Goal: Information Seeking & Learning: Learn about a topic

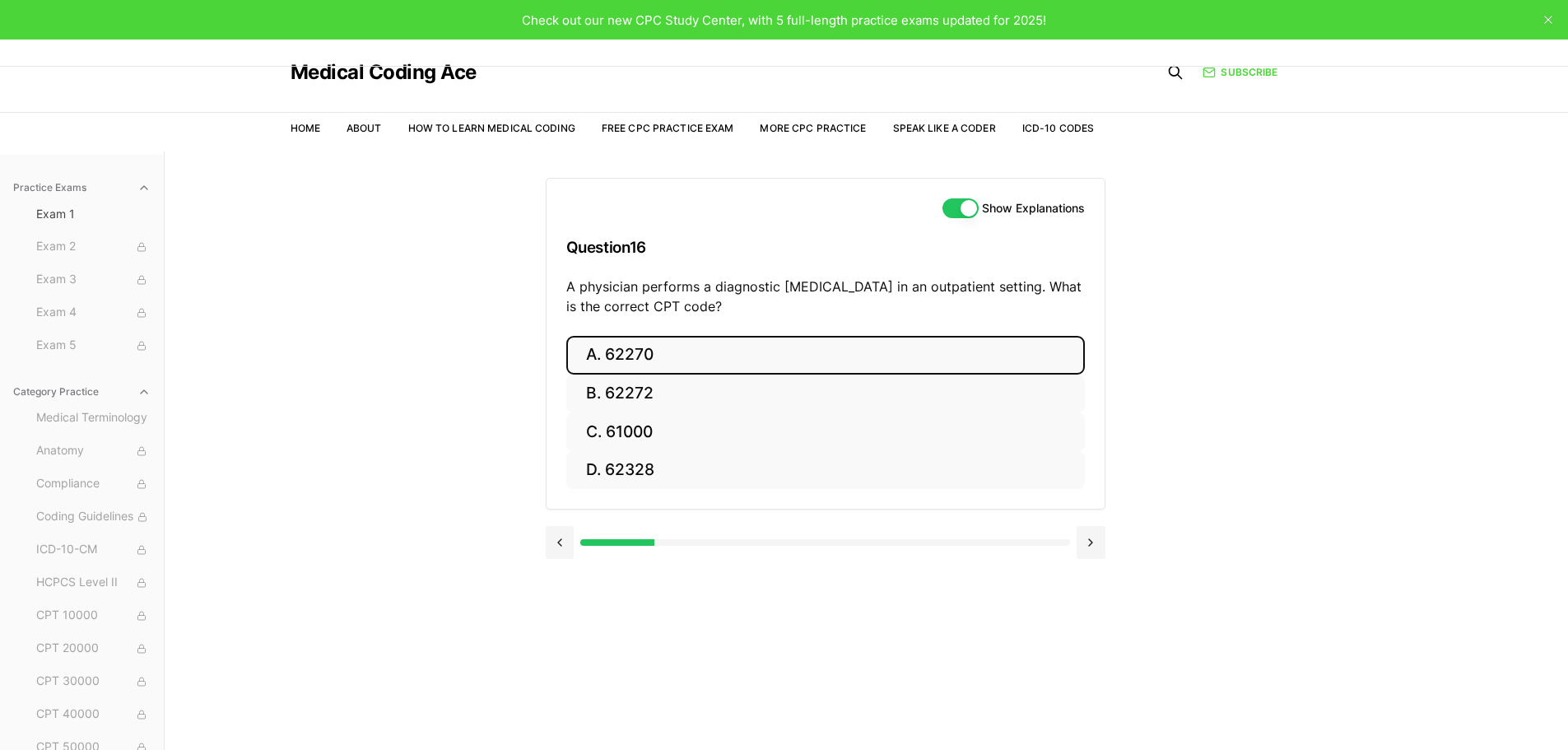
click at [918, 360] on button "A. 62270" at bounding box center [825, 355] width 518 height 39
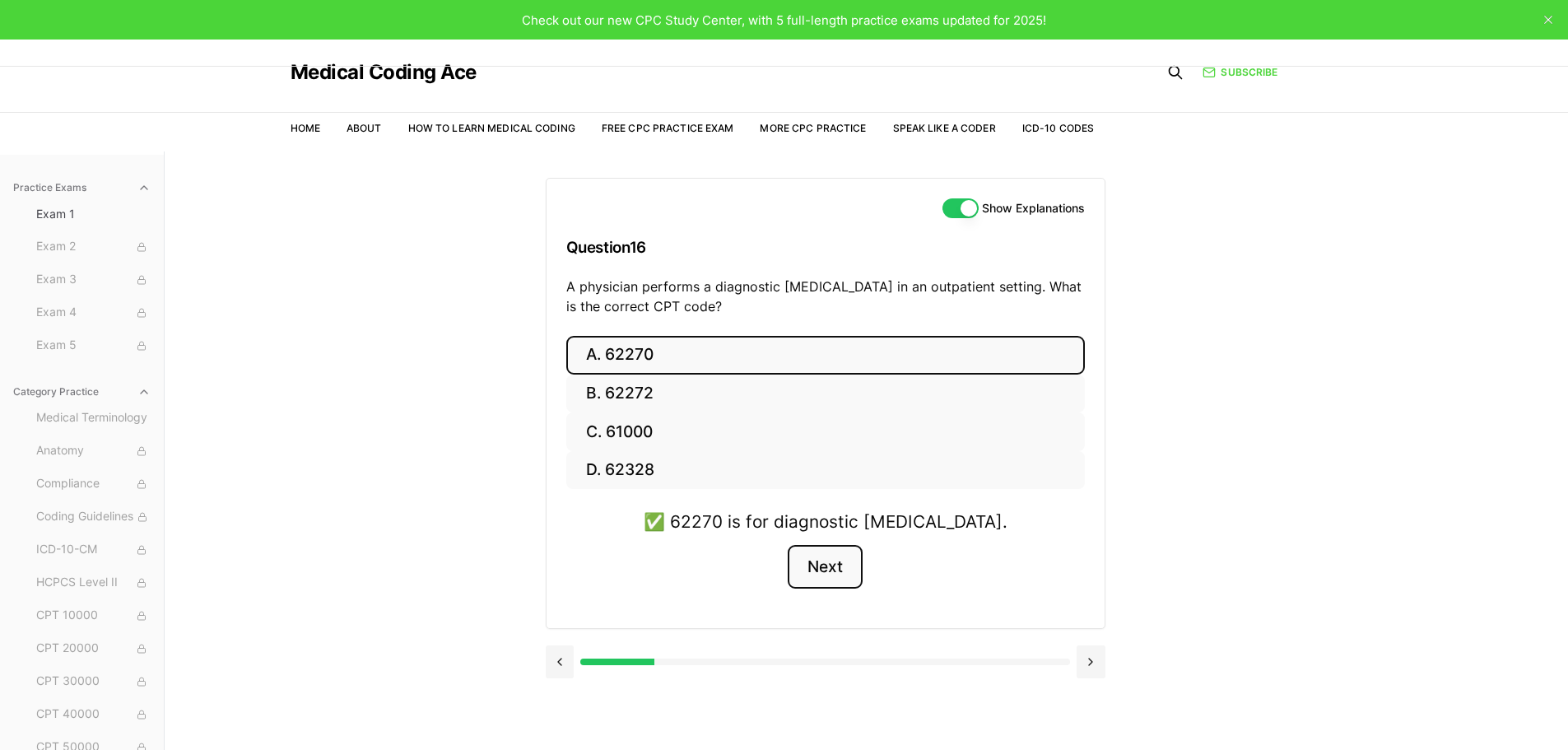
click at [828, 579] on button "Next" at bounding box center [825, 566] width 75 height 45
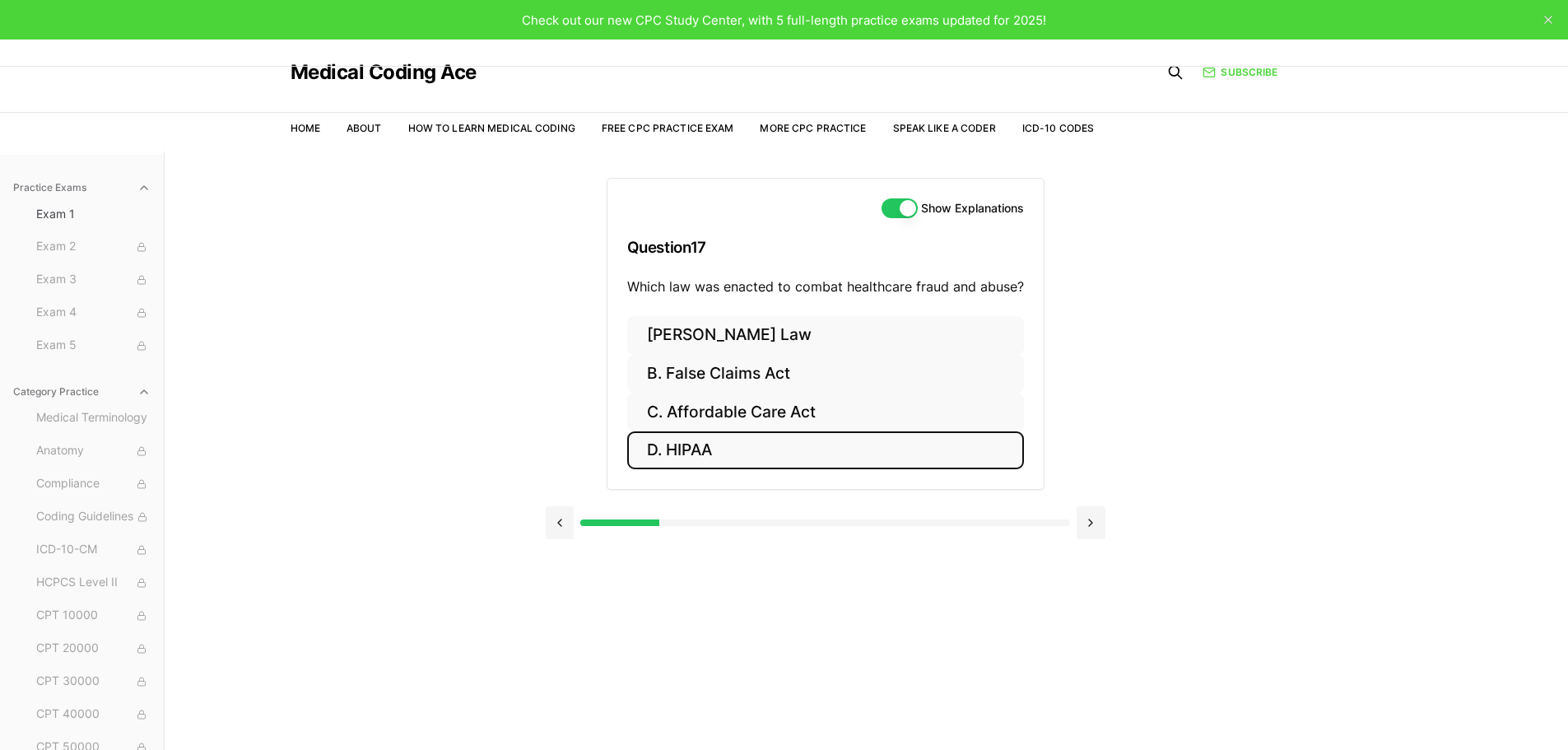
click at [794, 450] on button "D. HIPAA" at bounding box center [825, 450] width 396 height 39
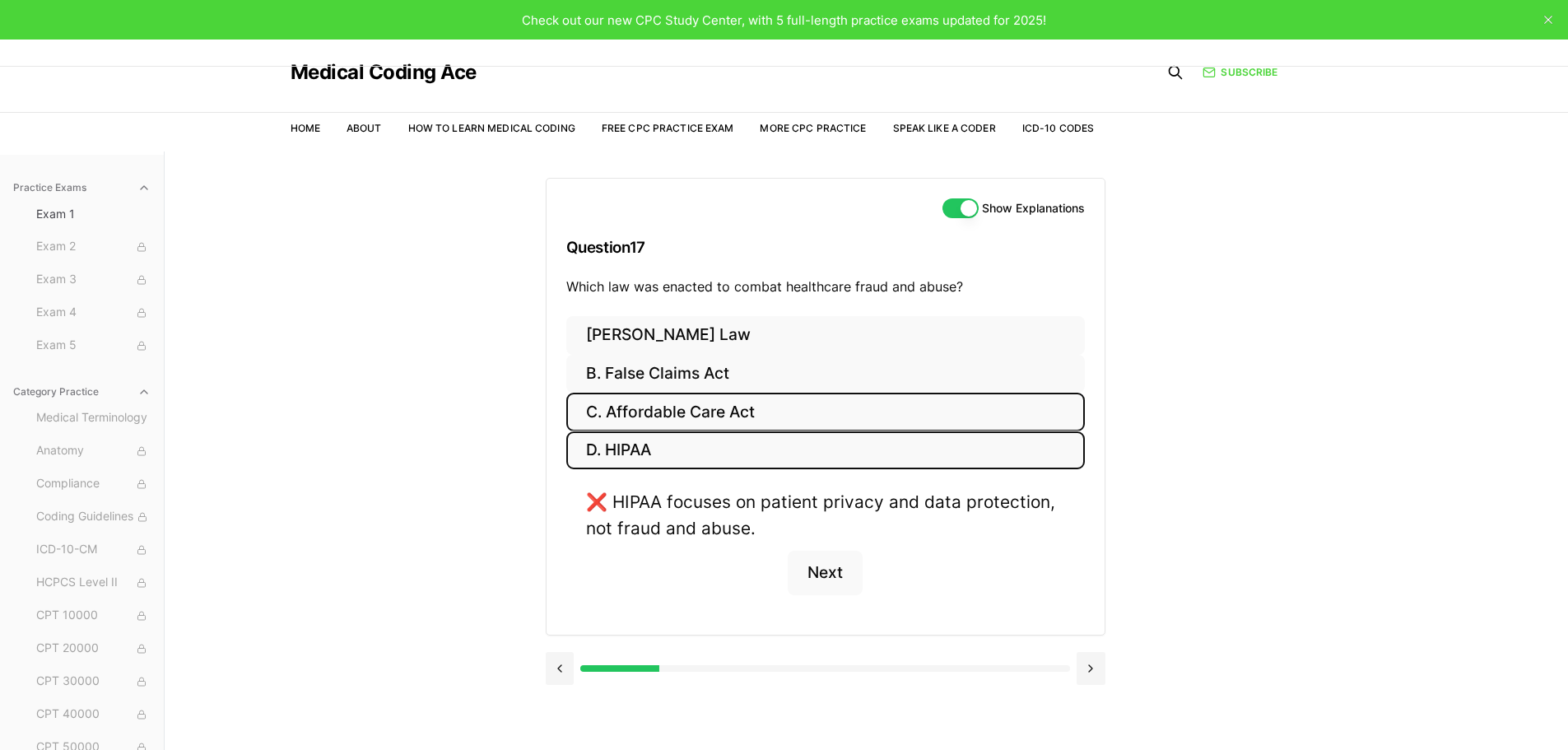
click at [854, 405] on button "C. Affordable Care Act" at bounding box center [825, 412] width 518 height 39
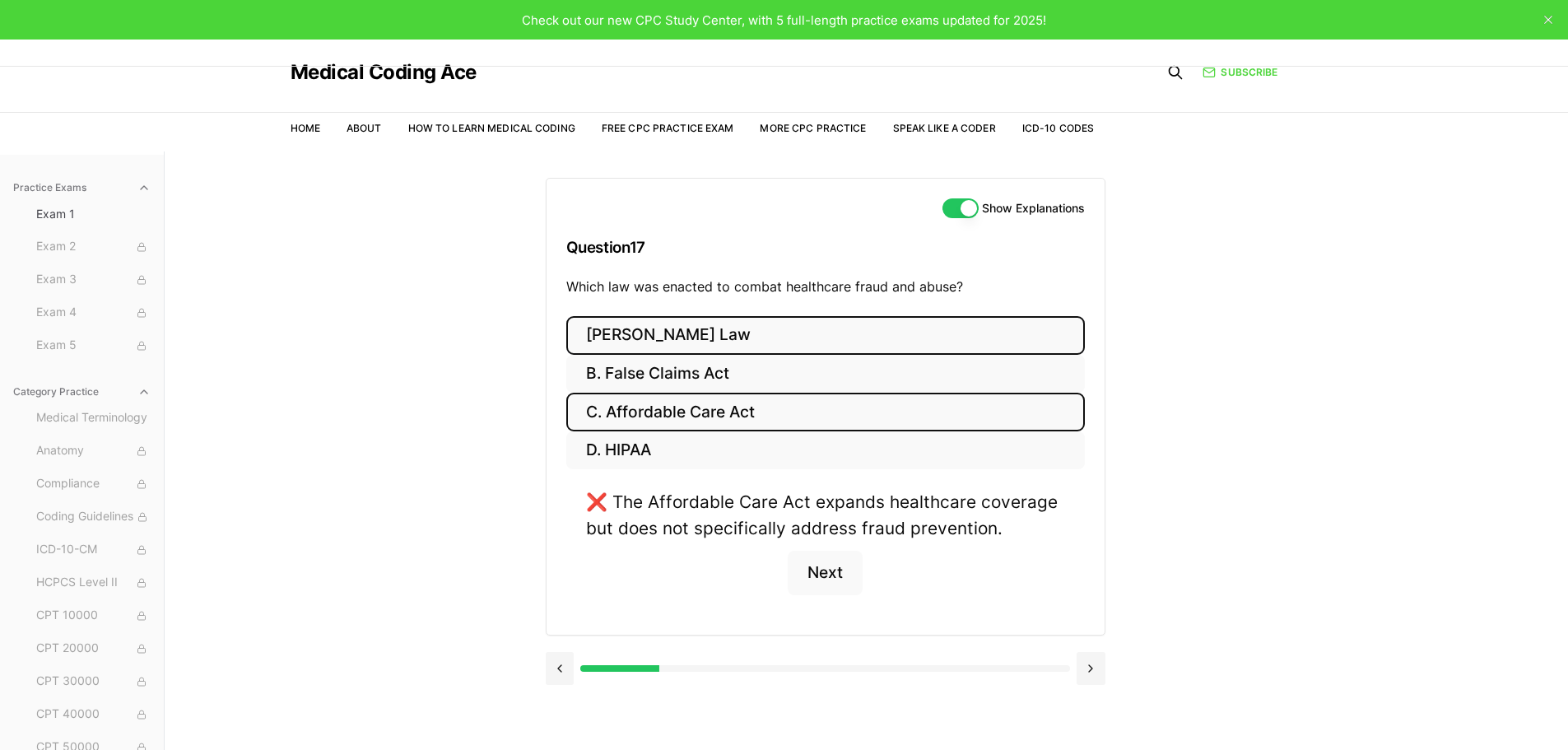
click at [732, 342] on button "[PERSON_NAME] Law" at bounding box center [825, 335] width 518 height 39
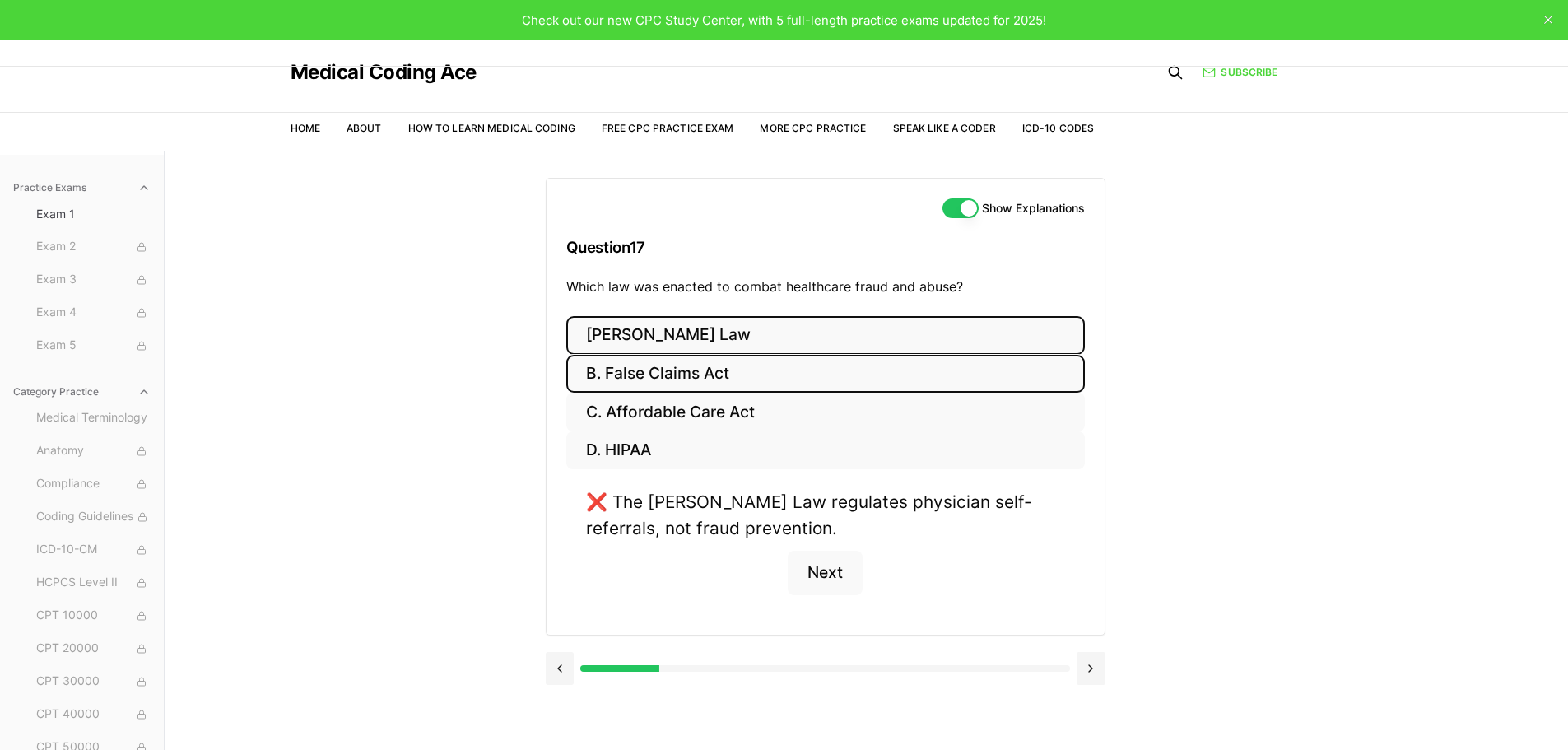
click at [800, 384] on button "B. False Claims Act" at bounding box center [825, 374] width 518 height 39
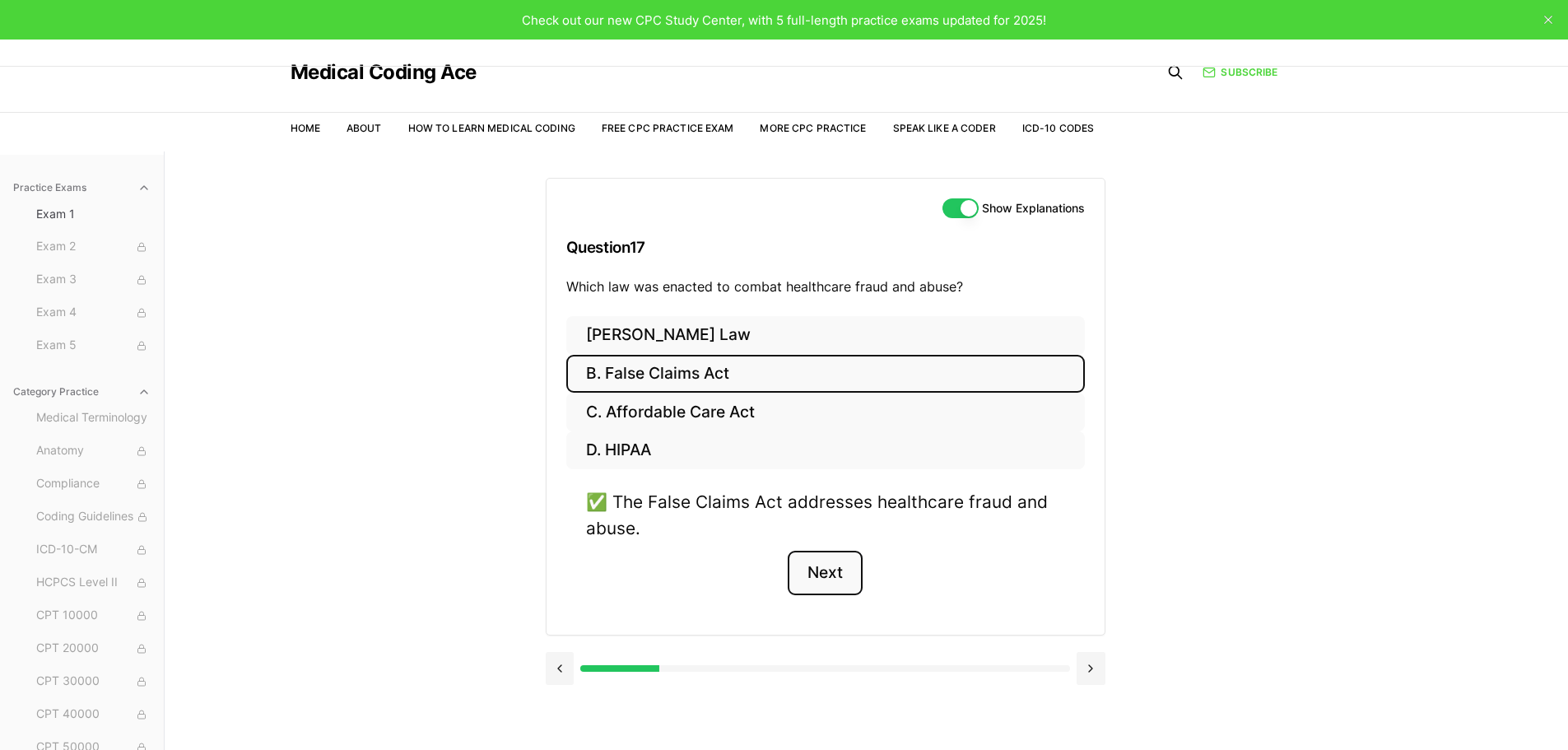
click at [837, 556] on button "Next" at bounding box center [825, 573] width 75 height 45
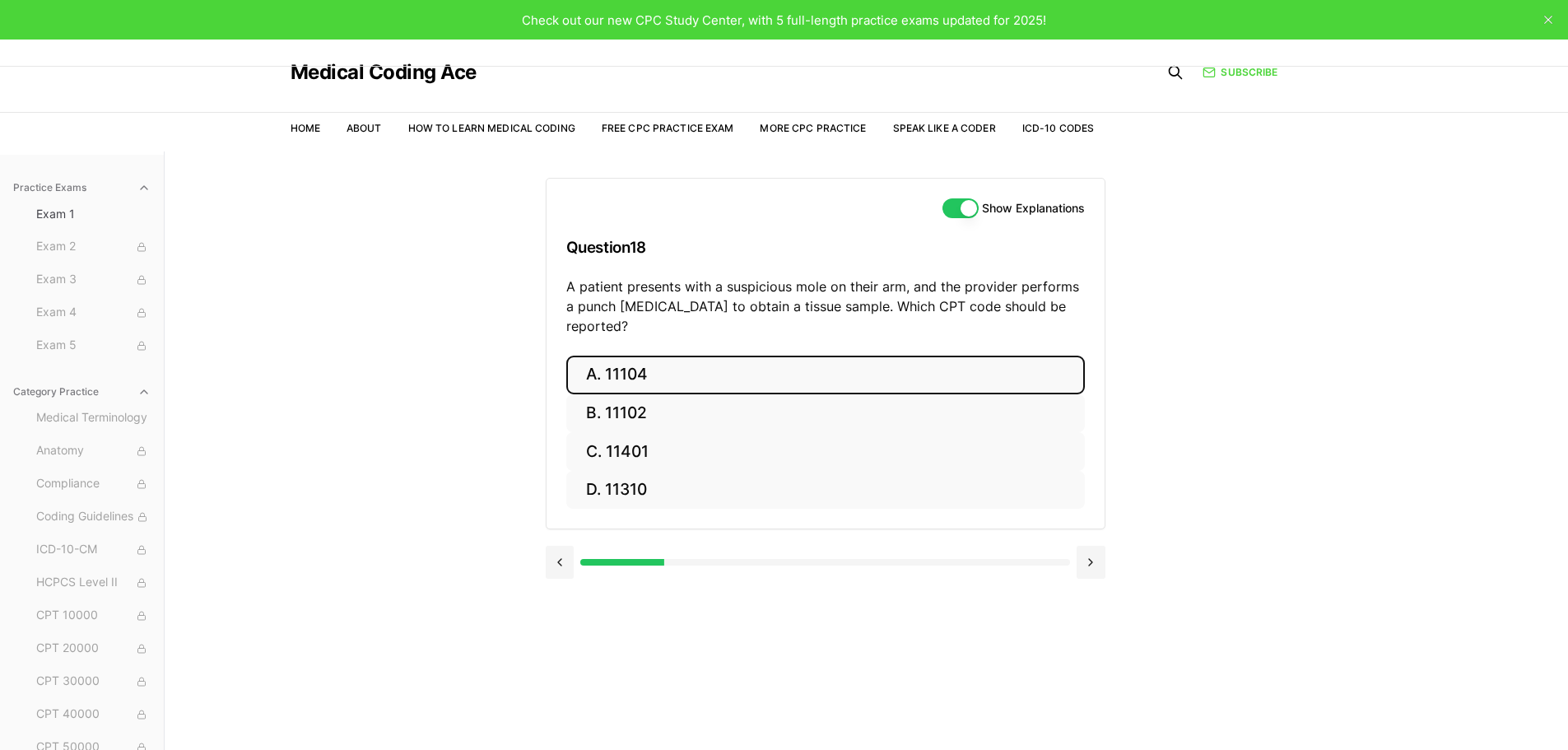
click at [695, 355] on button "A. 11104" at bounding box center [825, 375] width 518 height 39
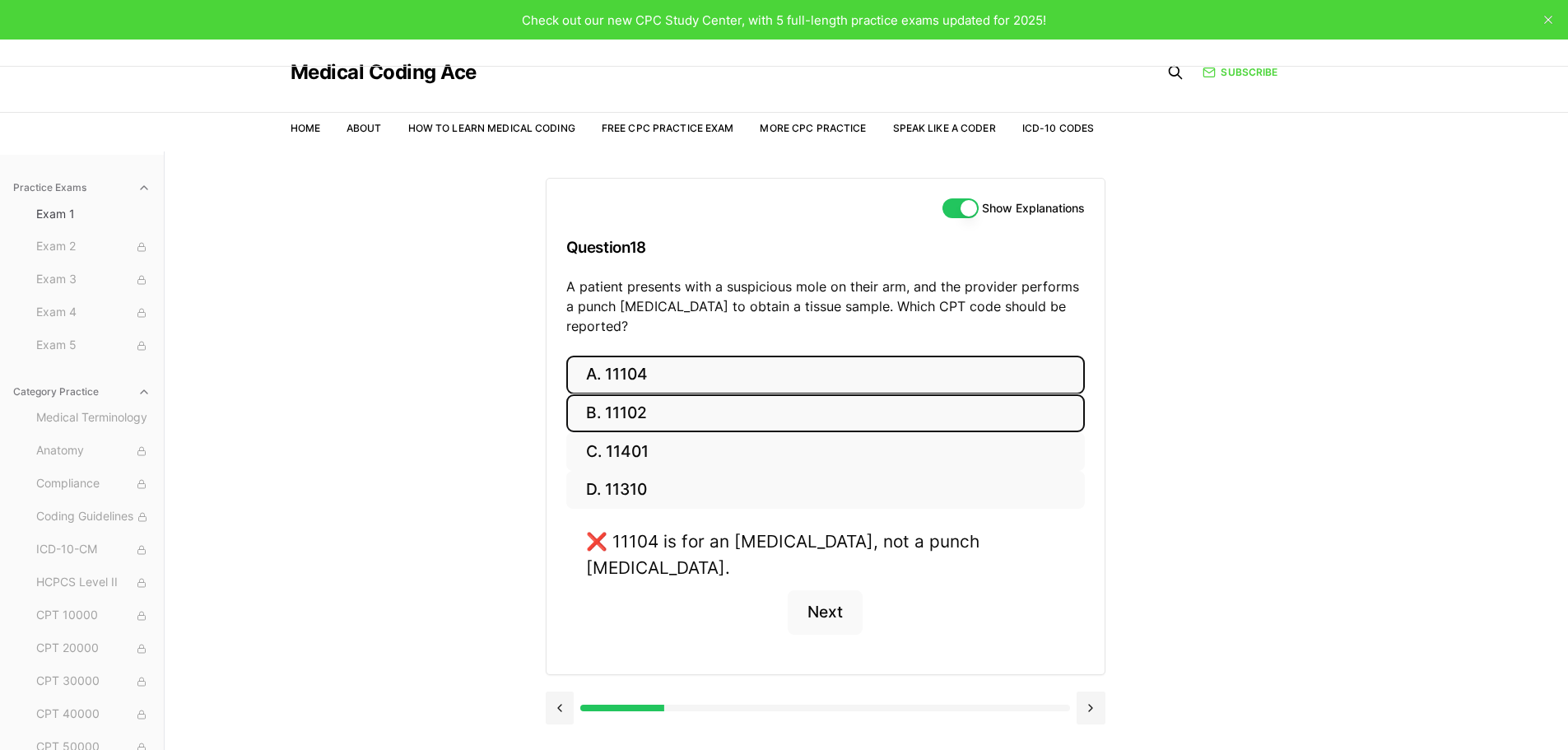
click at [733, 399] on button "B. 11102" at bounding box center [825, 414] width 518 height 39
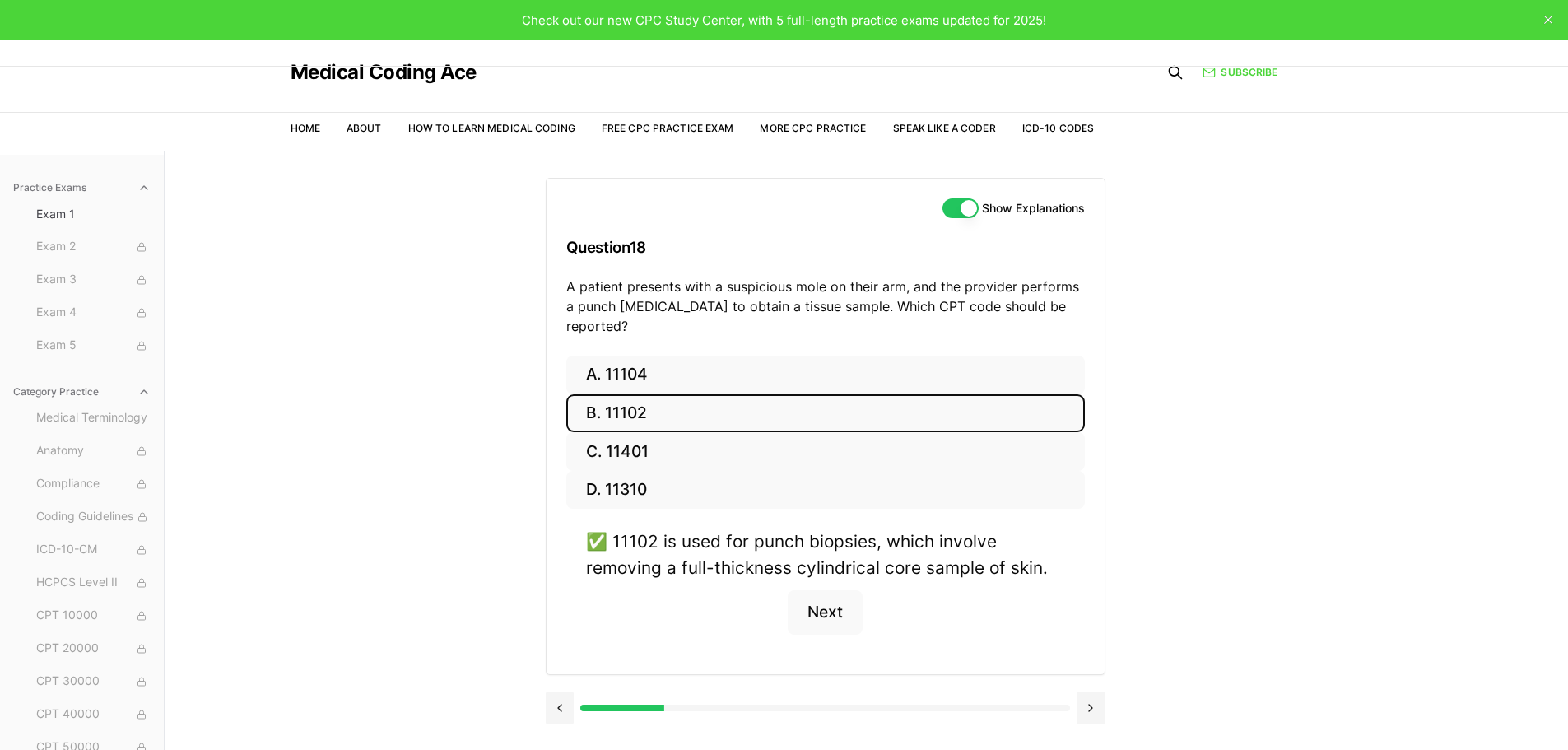
click at [1101, 537] on div "A. 11104 B. 11102 C. 11401 D. 11310 ✅ 11102 is used for punch biopsies, which i…" at bounding box center [825, 515] width 558 height 318
